Goal: Transaction & Acquisition: Purchase product/service

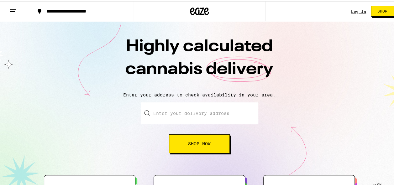
click at [202, 143] on span "Shop Now" at bounding box center [199, 142] width 23 height 4
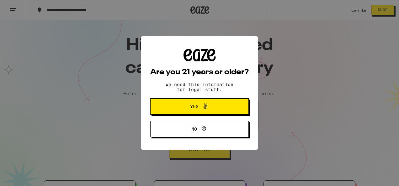
click at [198, 108] on span at bounding box center [203, 107] width 11 height 8
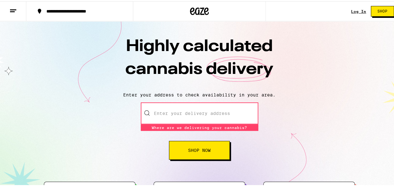
click at [201, 112] on input "Enter your delivery address" at bounding box center [200, 112] width 118 height 22
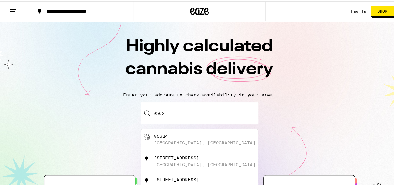
click at [192, 136] on div "[GEOGRAPHIC_DATA], [GEOGRAPHIC_DATA]" at bounding box center [210, 139] width 112 height 12
type input "[GEOGRAPHIC_DATA]"
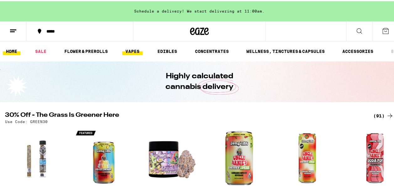
click at [132, 50] on link "VAPES" at bounding box center [132, 50] width 20 height 8
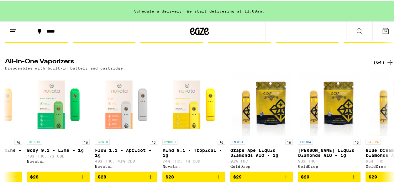
scroll to position [0, 520]
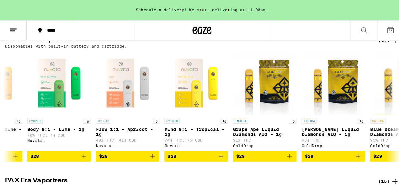
scroll to position [224, 0]
